Goal: Find specific page/section: Find specific page/section

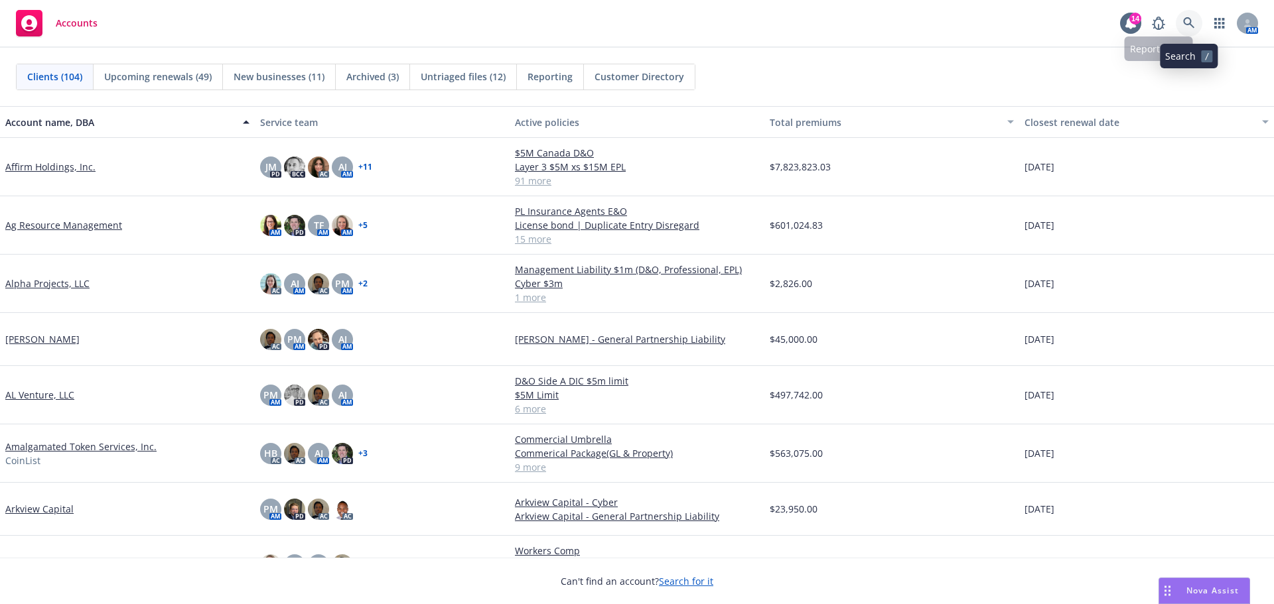
click at [1184, 19] on icon at bounding box center [1188, 22] width 11 height 11
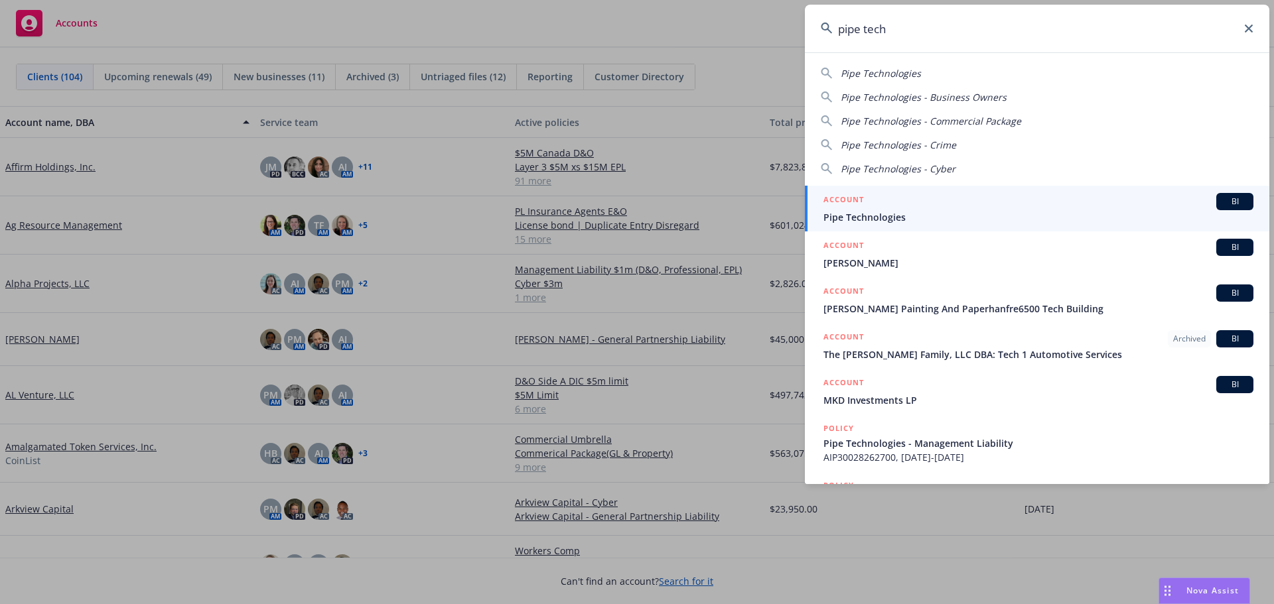
type input "pipe tech"
click at [878, 213] on span "Pipe Technologies" at bounding box center [1038, 217] width 430 height 14
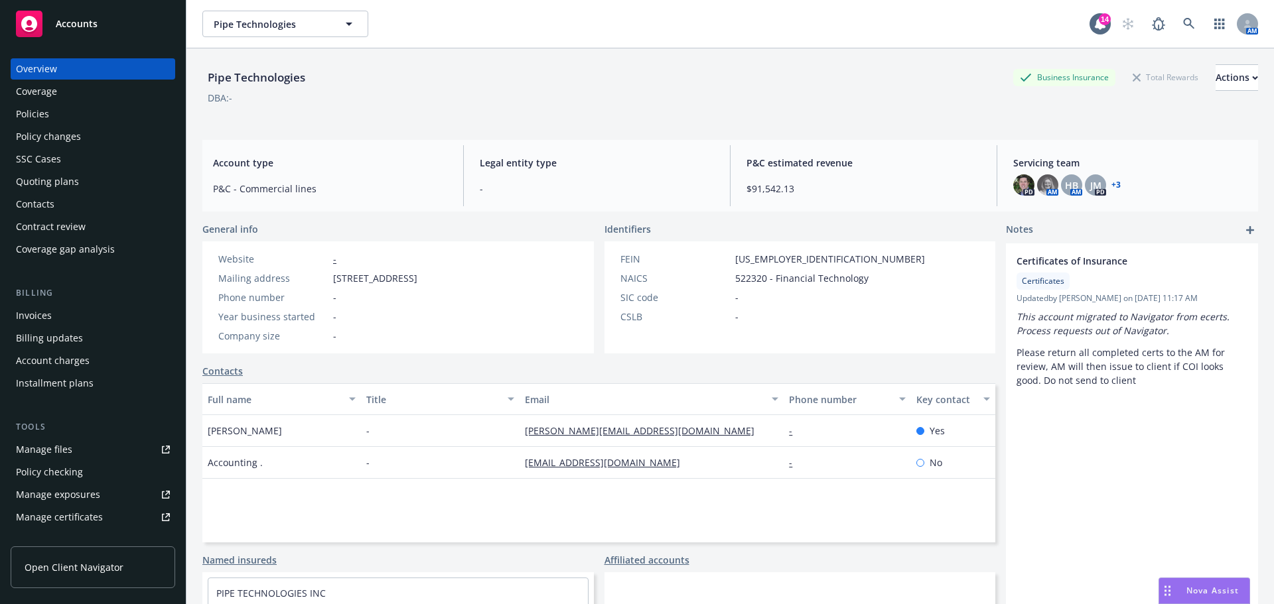
click at [36, 117] on div "Policies" at bounding box center [32, 113] width 33 height 21
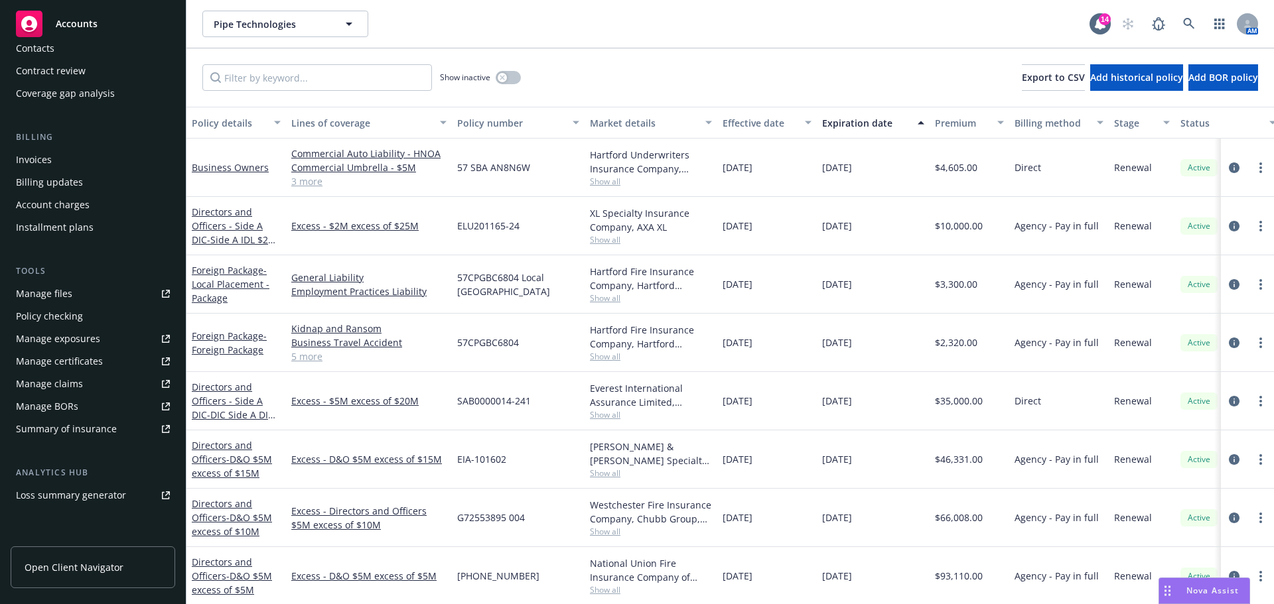
scroll to position [283, 0]
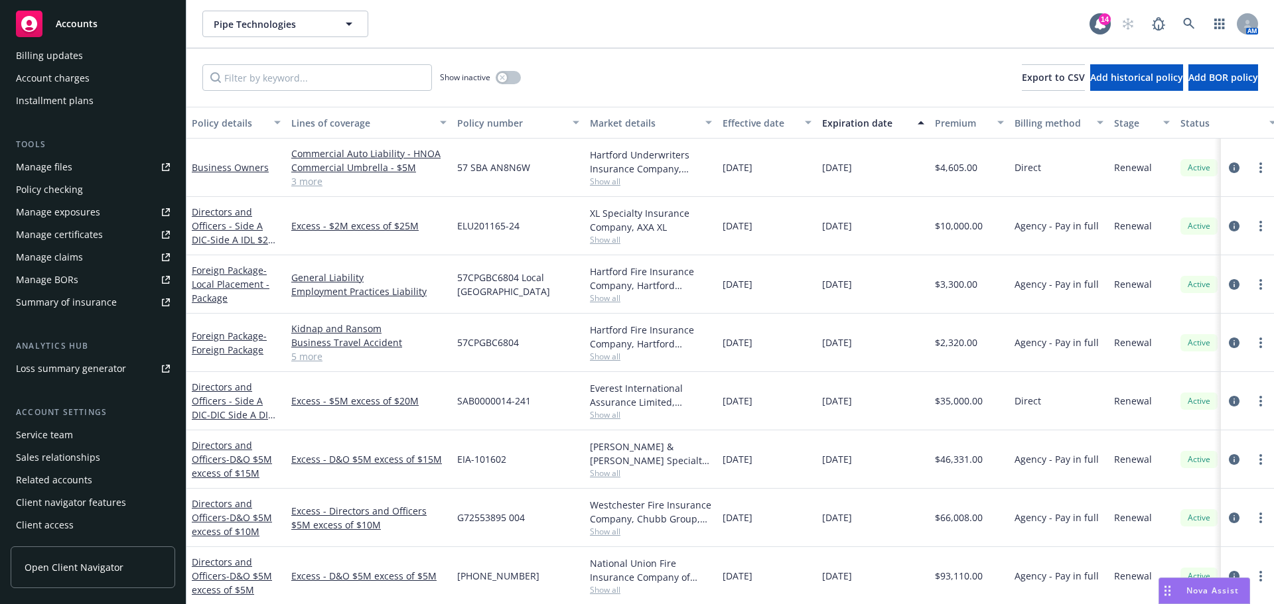
click at [66, 564] on span "Open Client Navigator" at bounding box center [74, 567] width 99 height 14
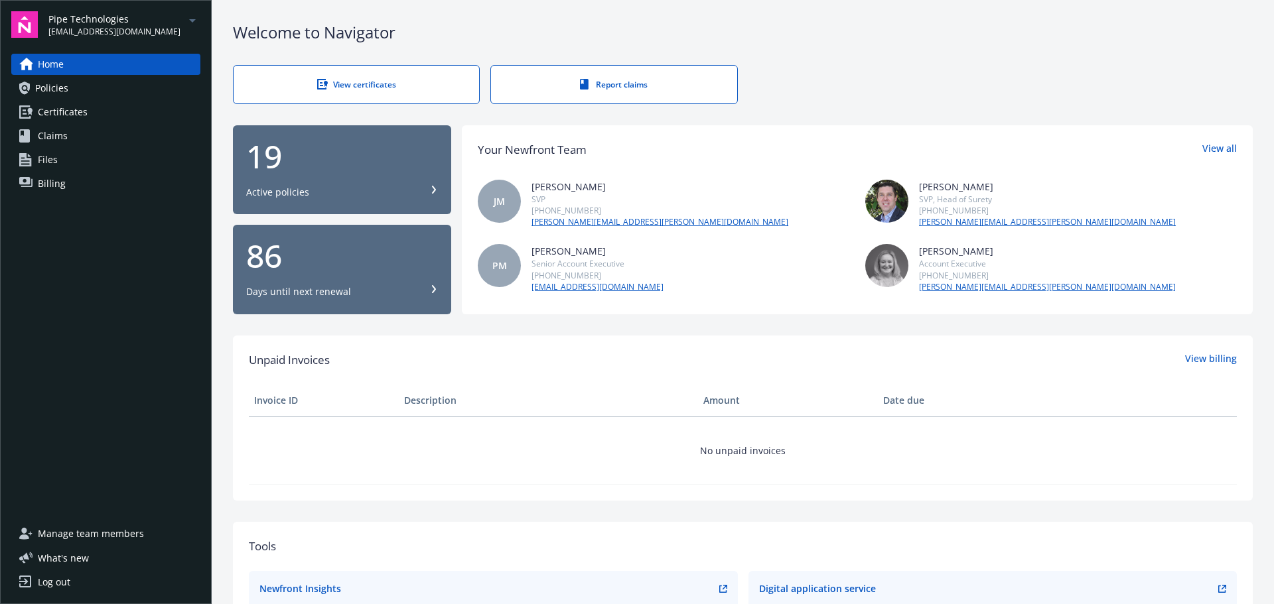
click at [42, 88] on span "Policies" at bounding box center [51, 88] width 33 height 21
